Goal: Transaction & Acquisition: Obtain resource

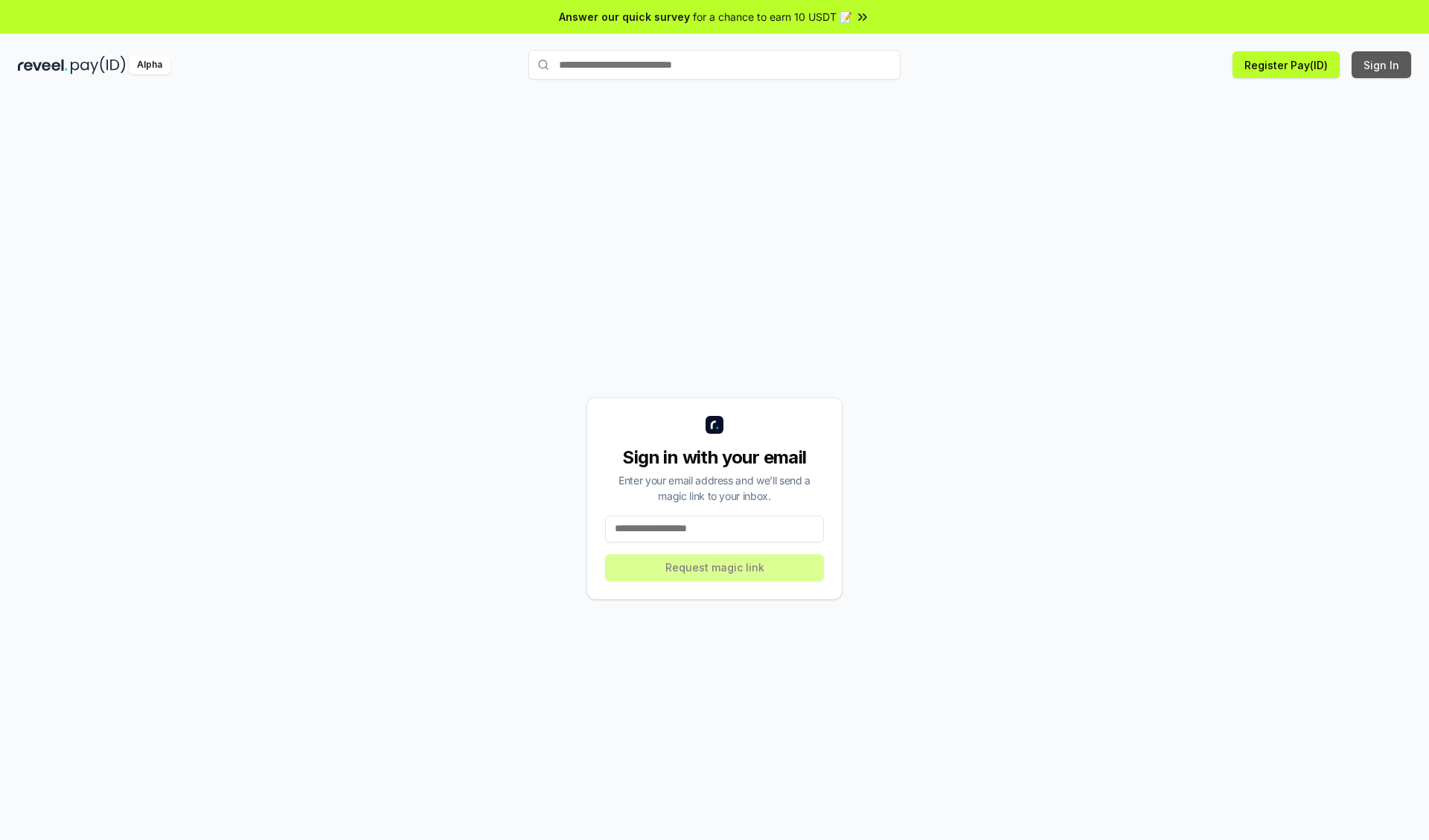
click at [1382, 64] on button "Sign In" at bounding box center [1381, 64] width 60 height 27
type input "**********"
click at [714, 567] on button "Request magic link" at bounding box center [714, 568] width 219 height 27
